Goal: Navigation & Orientation: Find specific page/section

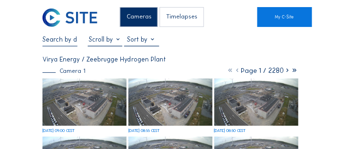
click at [97, 87] on img at bounding box center [84, 101] width 84 height 47
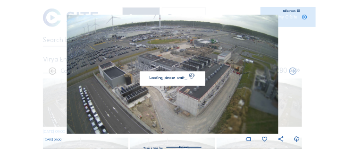
click at [290, 11] on div "Fullscreen" at bounding box center [289, 10] width 12 height 3
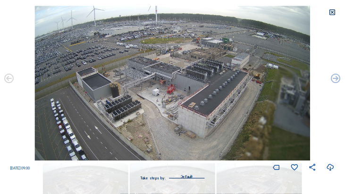
click at [331, 16] on icon at bounding box center [333, 12] width 8 height 8
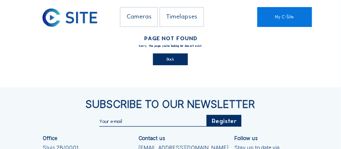
click at [167, 61] on div "Back" at bounding box center [170, 59] width 35 height 12
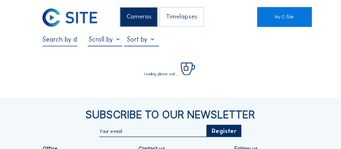
click at [301, 64] on div "Cameras Timelapses My C-Site Fullscreen Loading, please wait... Subscribe to ou…" at bounding box center [170, 107] width 341 height 215
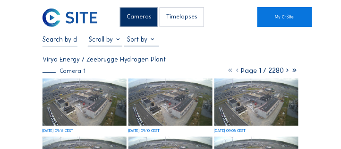
click at [83, 83] on img at bounding box center [84, 101] width 84 height 47
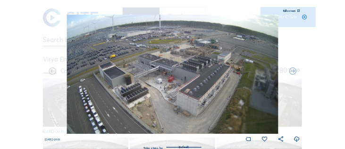
click at [292, 11] on div "Fullscreen" at bounding box center [289, 10] width 12 height 3
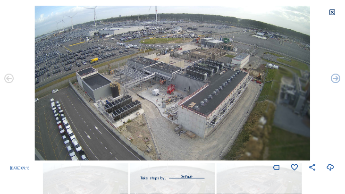
click at [331, 14] on icon at bounding box center [333, 12] width 8 height 8
